Goal: Transaction & Acquisition: Purchase product/service

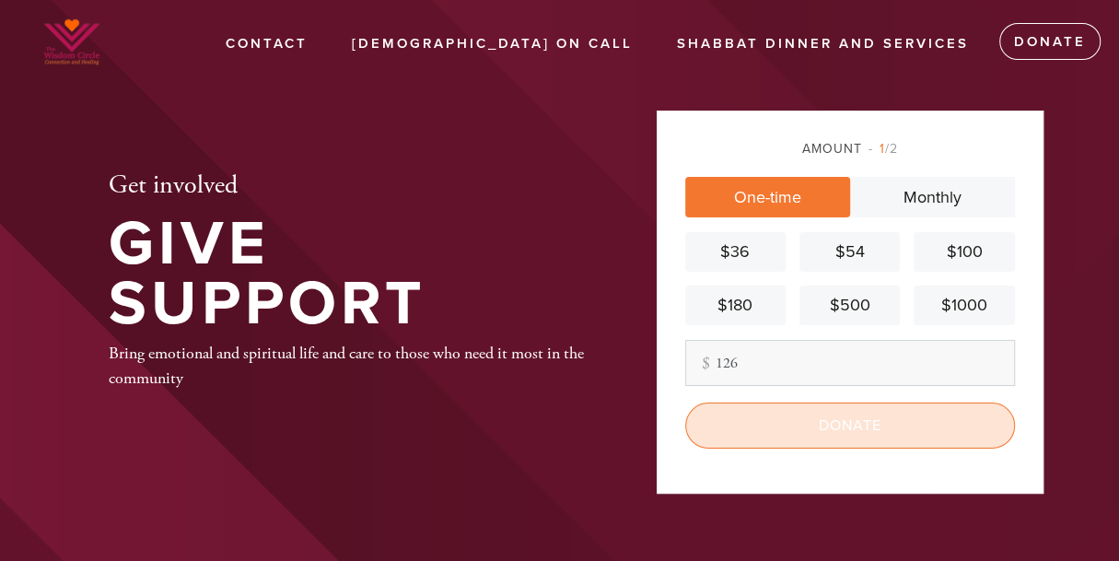
type input "126"
click at [794, 424] on input "Donate" at bounding box center [850, 425] width 330 height 46
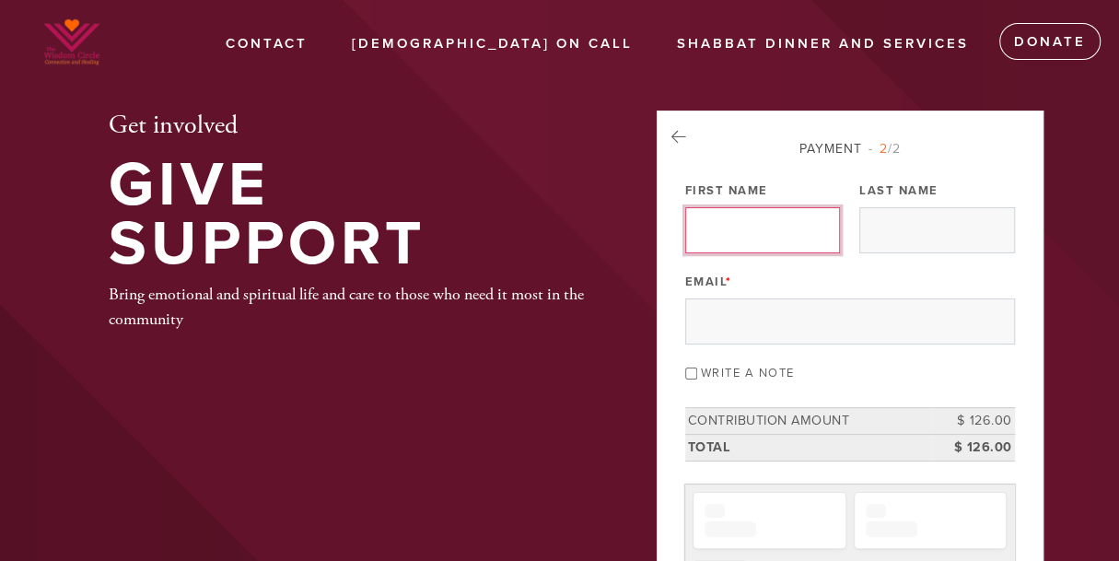
click at [781, 228] on input "First Name" at bounding box center [762, 230] width 155 height 46
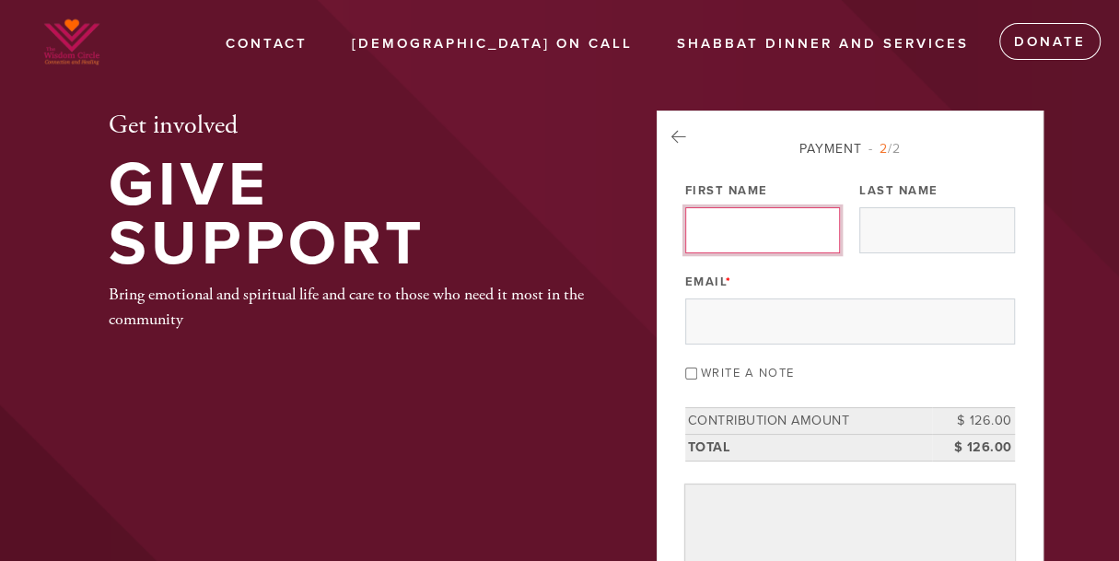
click at [832, 230] on input "First Name" at bounding box center [762, 230] width 155 height 46
click at [805, 228] on input "First Name" at bounding box center [762, 230] width 155 height 46
type input "[PERSON_NAME]"
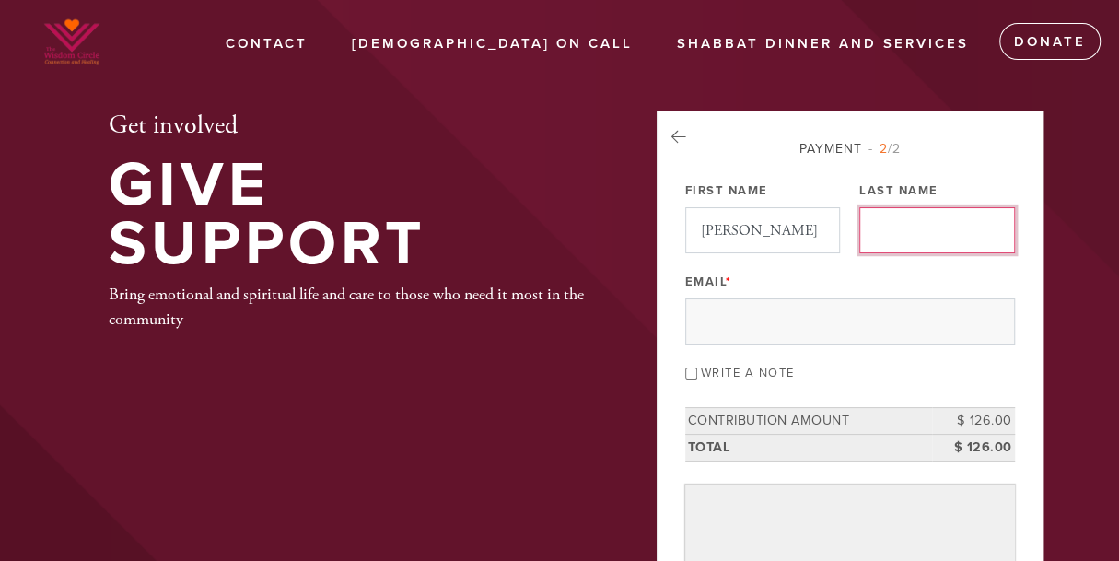
type input "Loghmana"
type input "[EMAIL_ADDRESS][DOMAIN_NAME]"
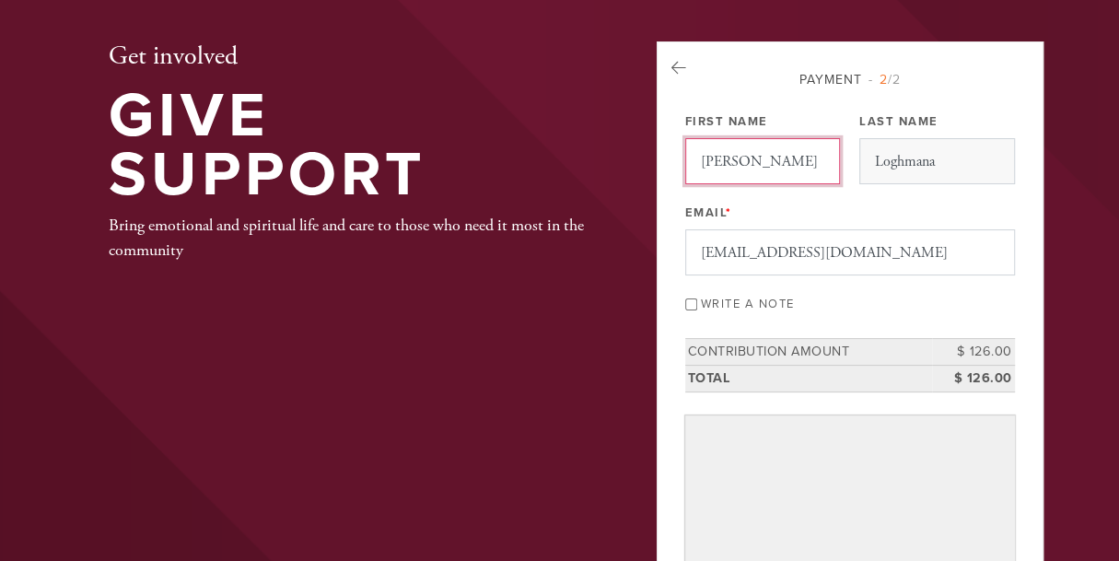
scroll to position [91, 0]
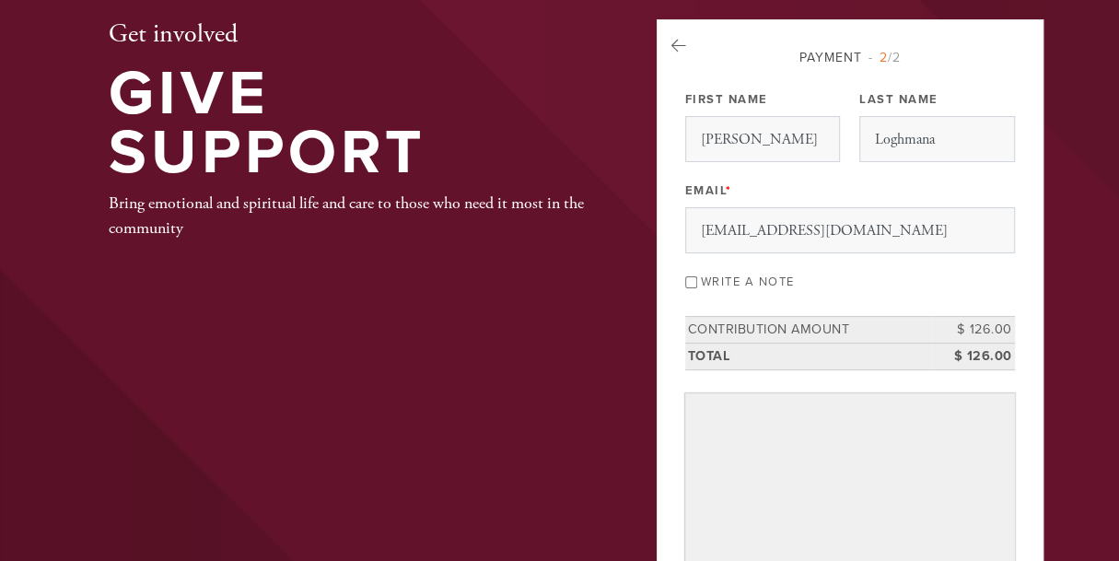
click at [689, 280] on input "Write a note" at bounding box center [691, 282] width 12 height 12
checkbox input "true"
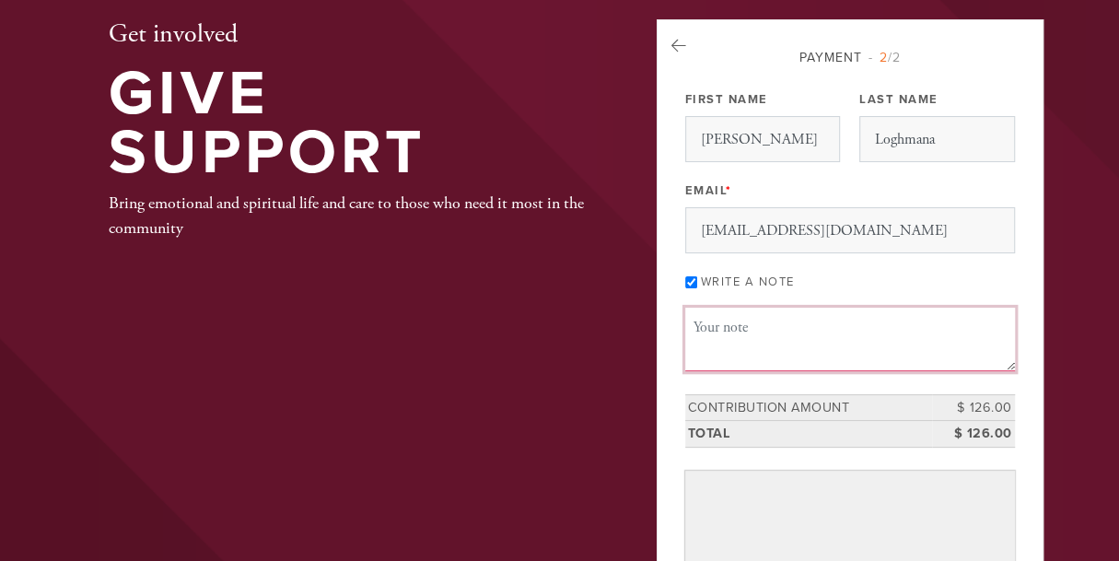
click at [719, 327] on textarea "Message or dedication" at bounding box center [850, 339] width 330 height 63
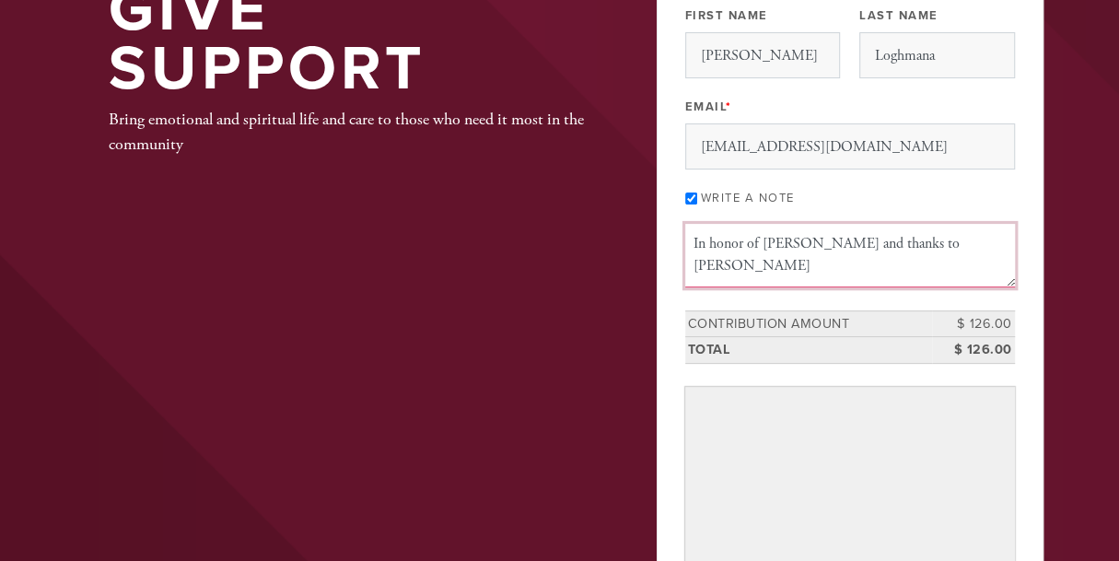
scroll to position [276, 0]
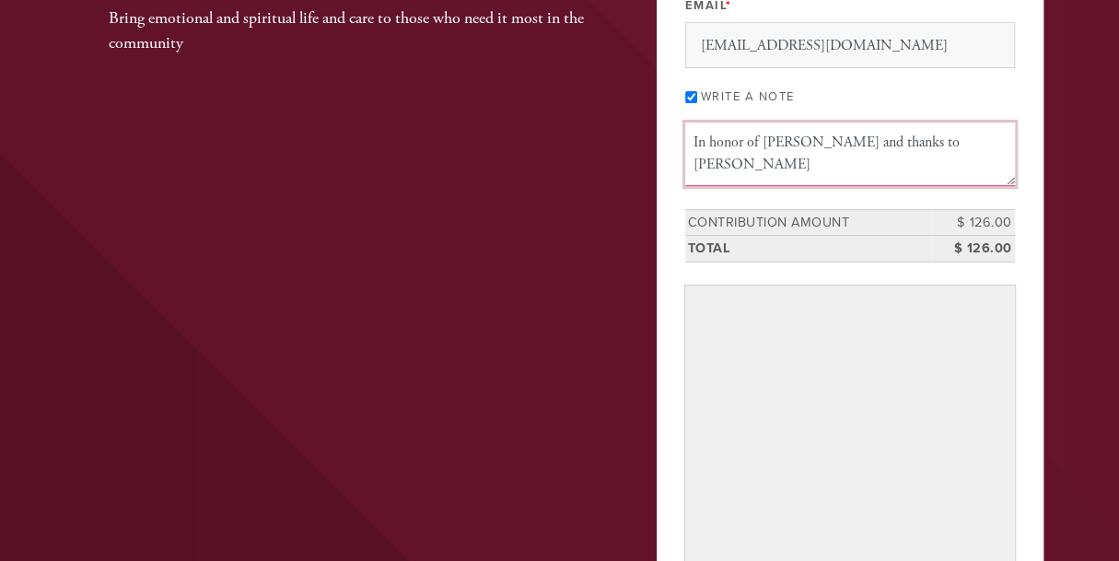
type textarea "In honor of Mousa Loghmana and thanks to Rabbi Begun"
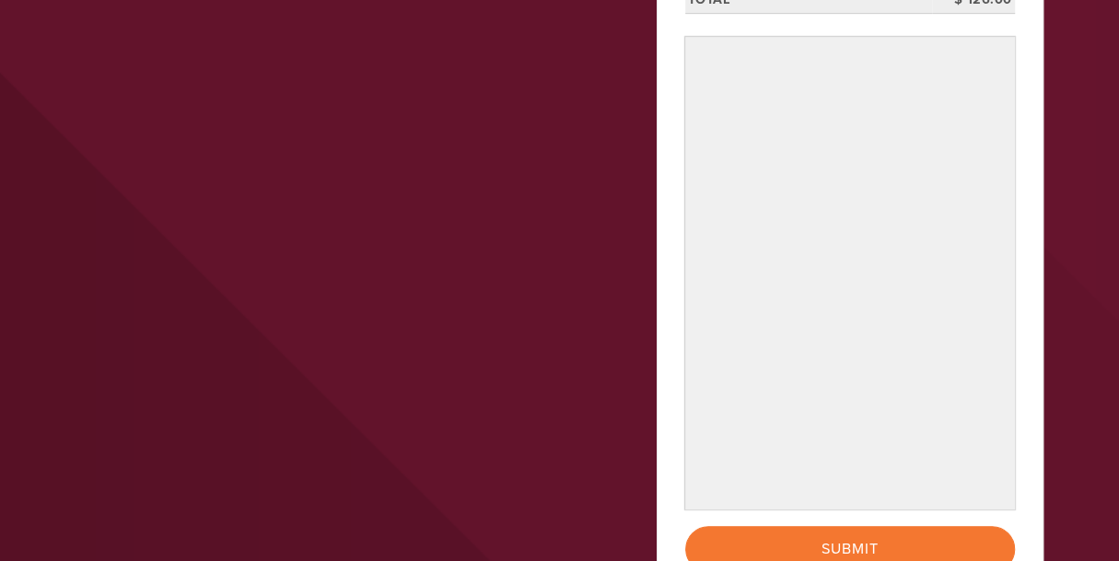
scroll to position [553, 0]
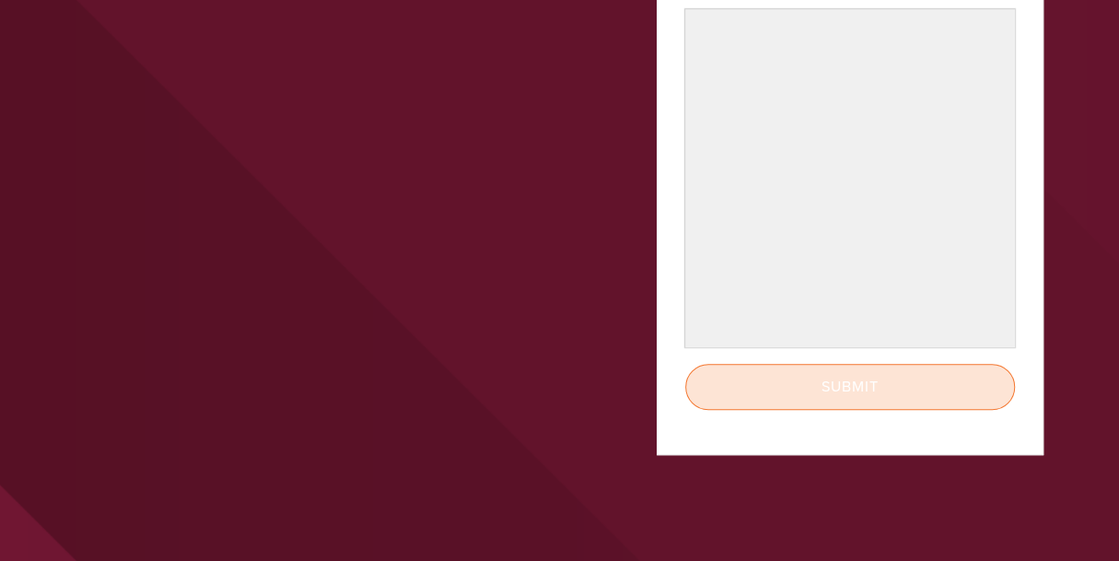
click at [742, 371] on input "Submit" at bounding box center [850, 387] width 330 height 46
